Goal: Information Seeking & Learning: Learn about a topic

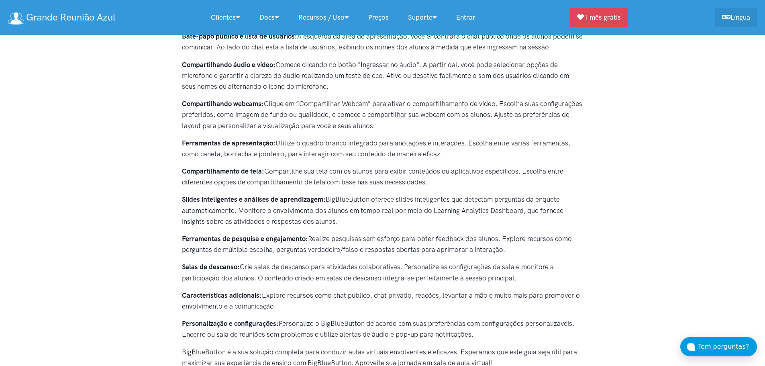
scroll to position [360, 0]
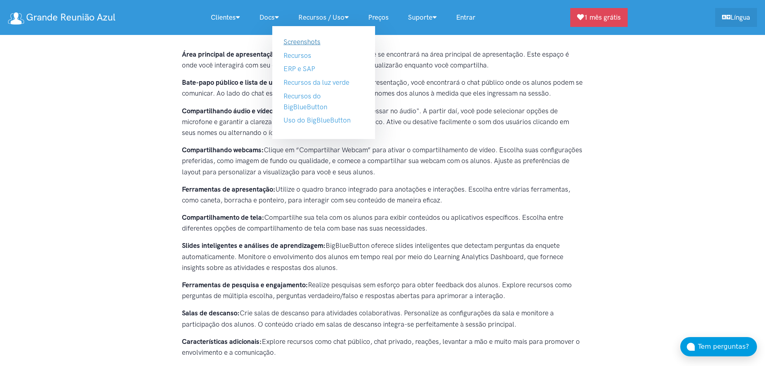
click at [308, 39] on link "Screenshots" at bounding box center [301, 42] width 37 height 8
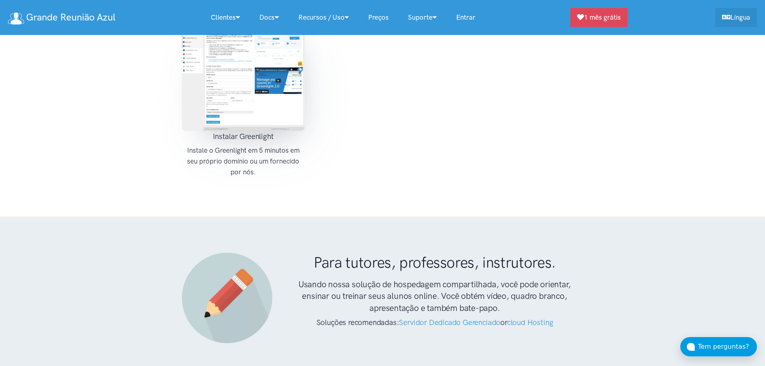
scroll to position [1271, 0]
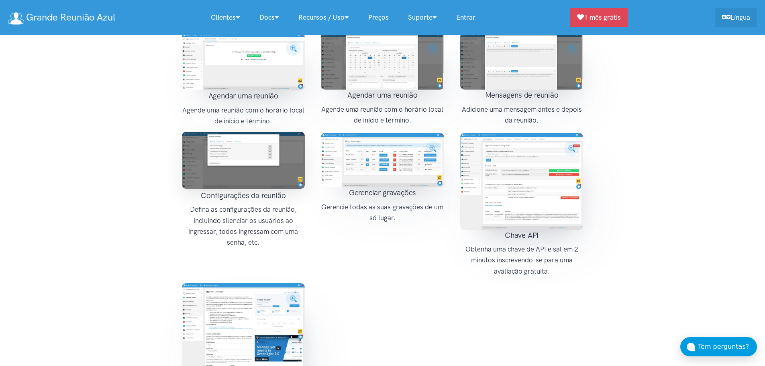
click at [226, 132] on img at bounding box center [243, 160] width 123 height 57
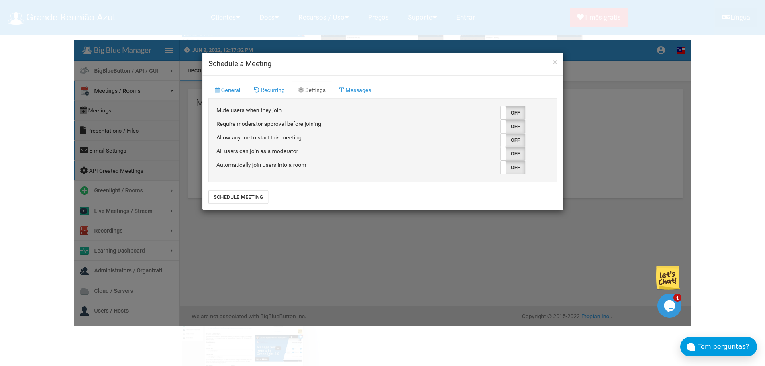
click at [554, 63] on img at bounding box center [382, 182] width 617 height 285
